Goal: Information Seeking & Learning: Learn about a topic

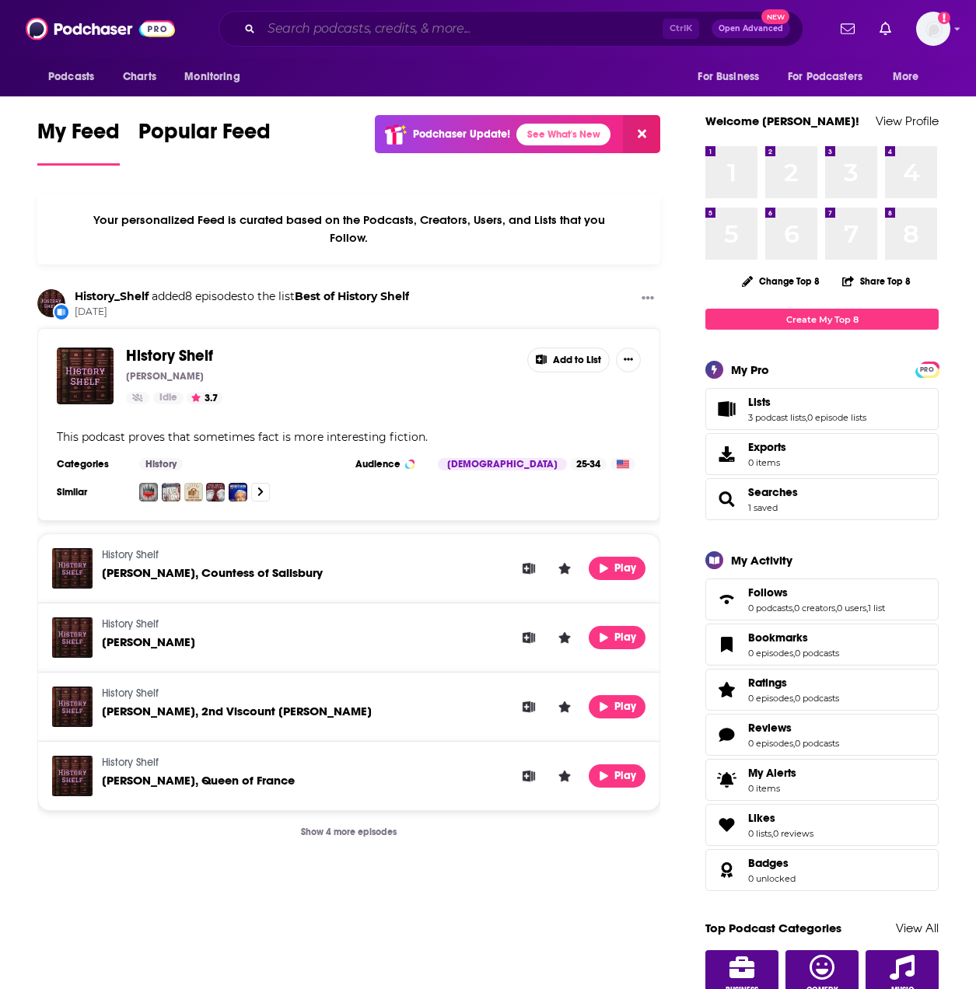
click at [368, 28] on input "Search podcasts, credits, & more..." at bounding box center [461, 28] width 401 height 25
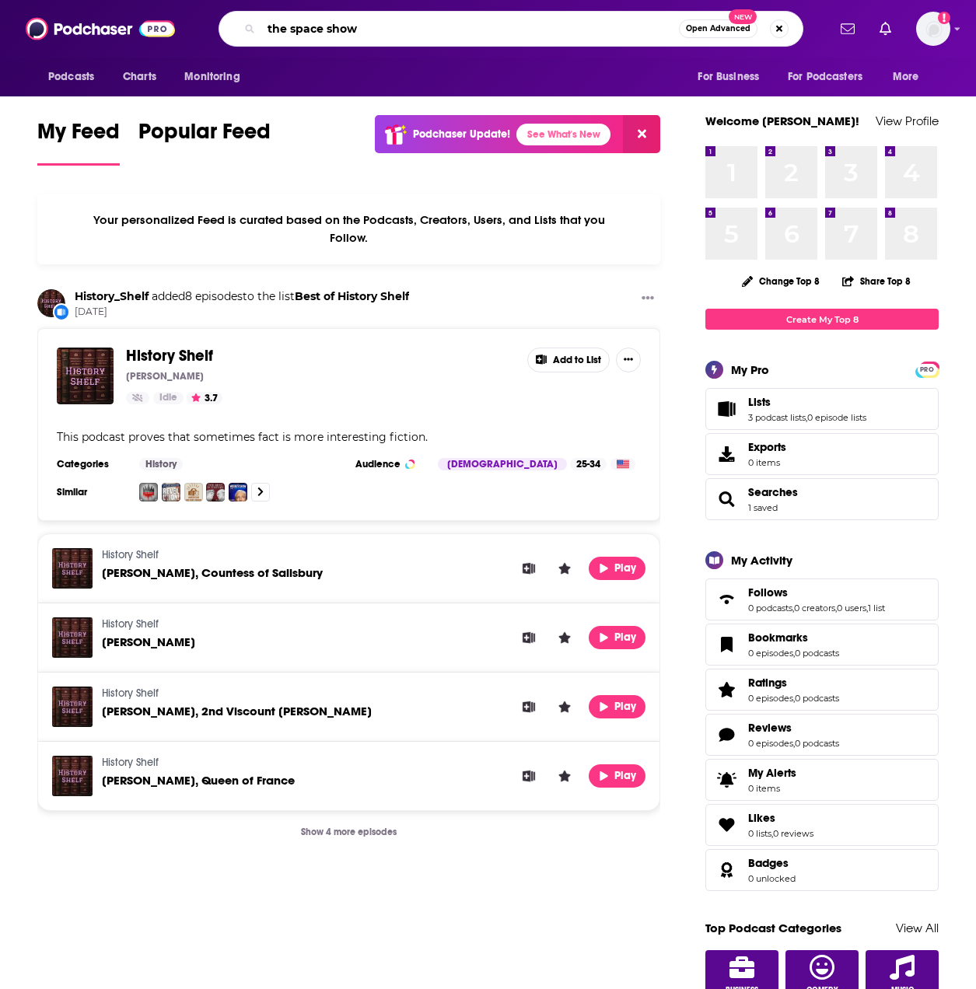
type input "the space show"
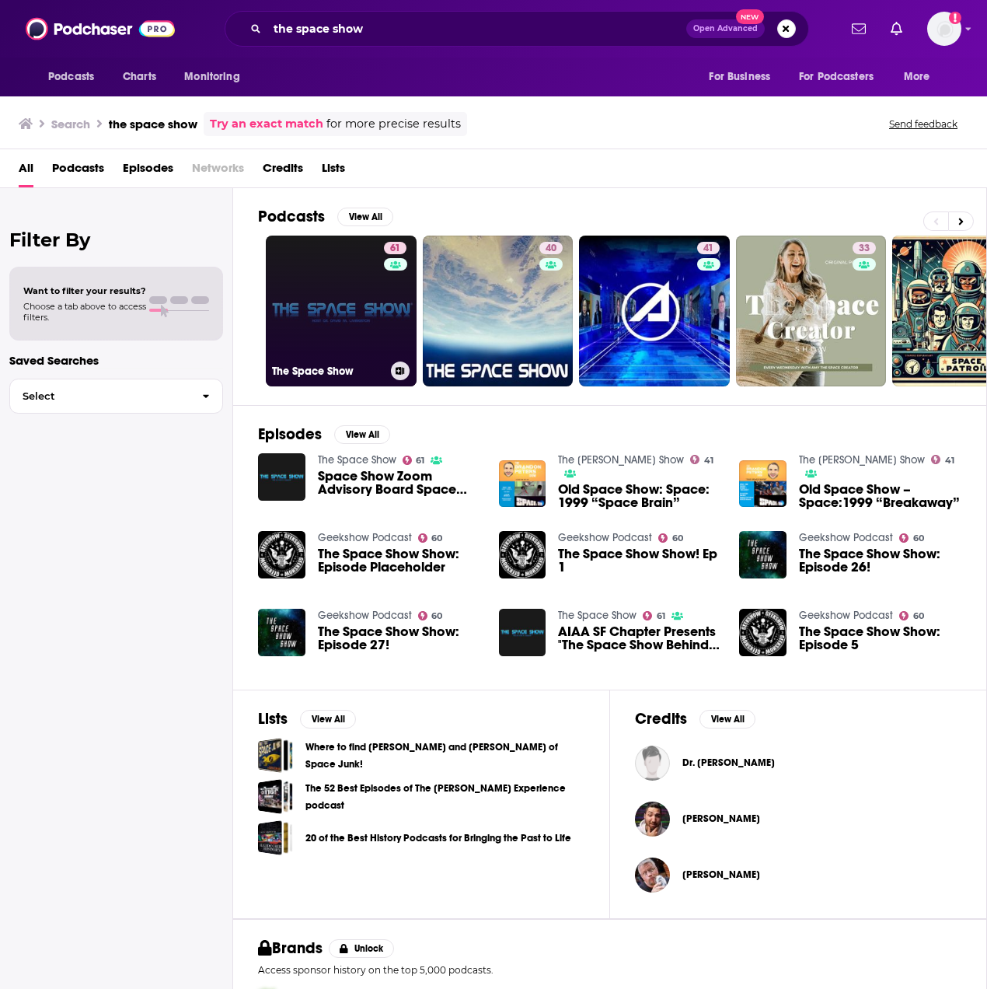
click at [344, 324] on link "61 The Space Show" at bounding box center [341, 311] width 151 height 151
